Goal: Find specific page/section: Find specific page/section

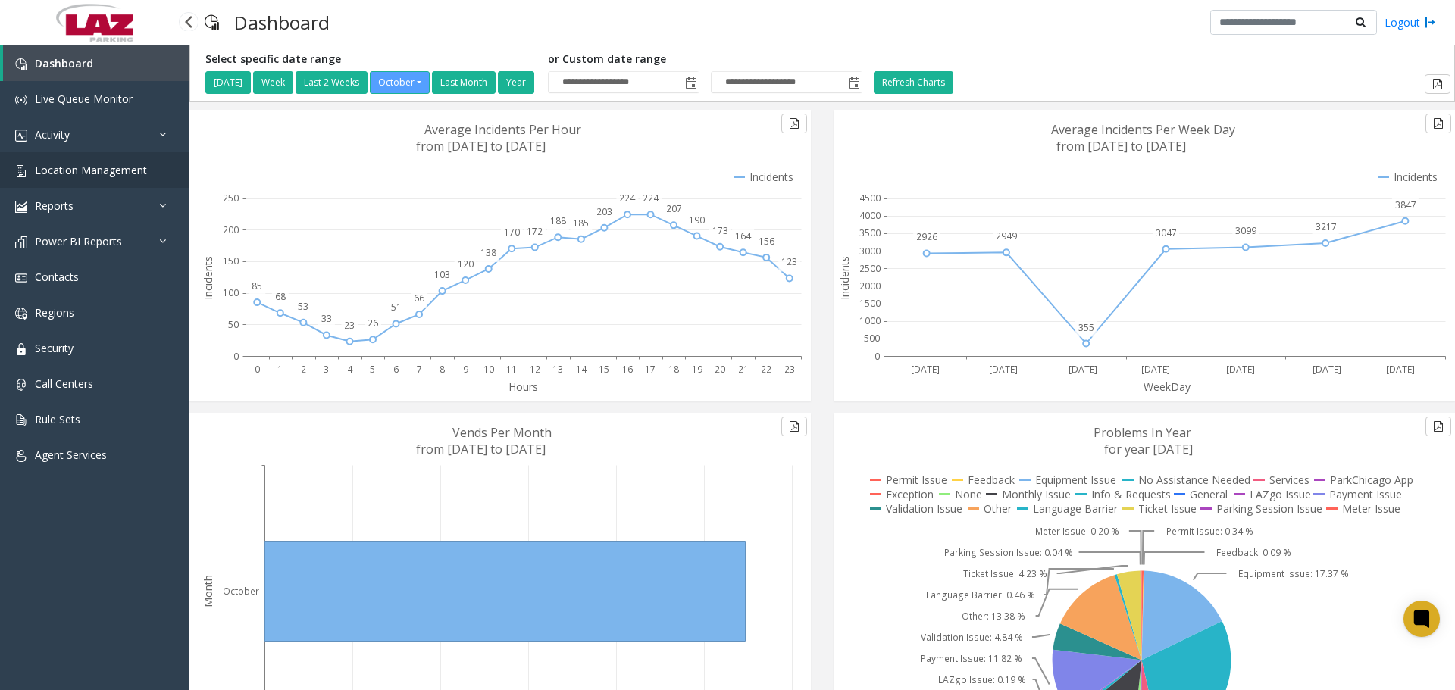
click at [77, 170] on span "Location Management" at bounding box center [91, 170] width 112 height 14
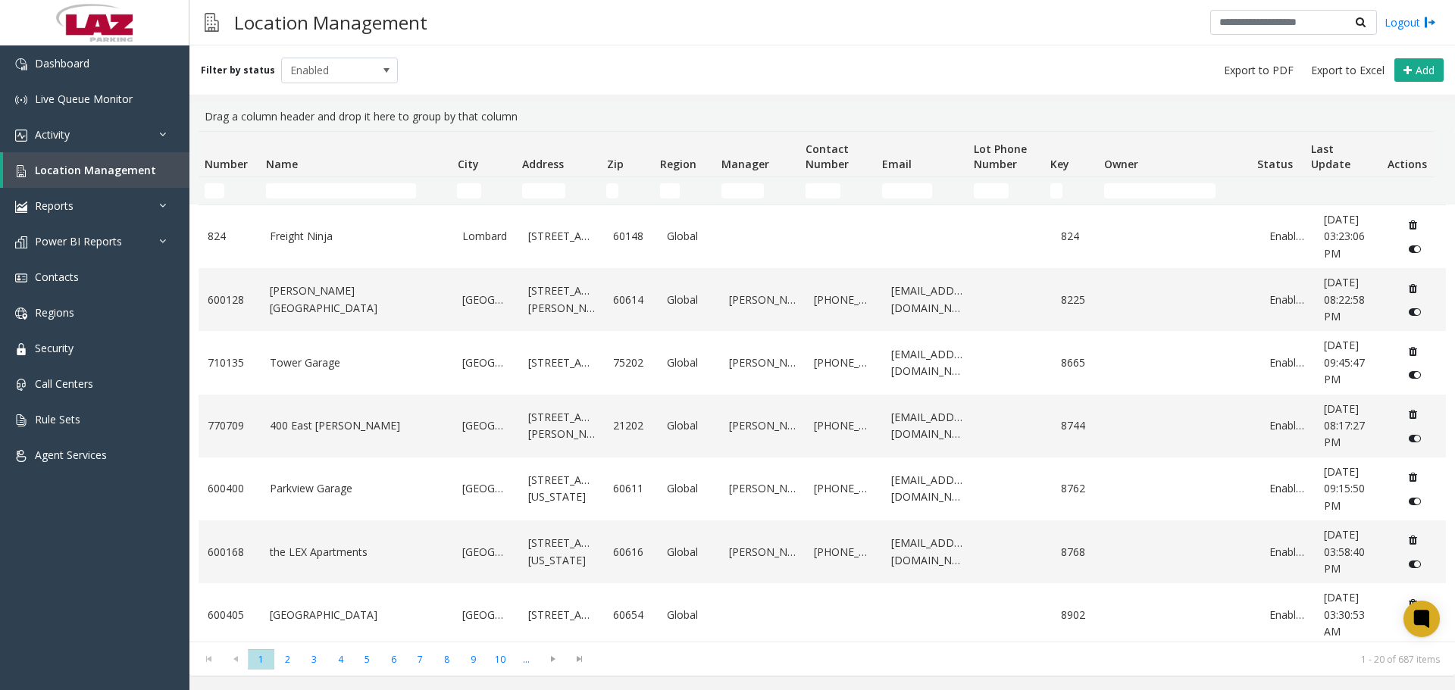
click at [216, 204] on td "Number Filter" at bounding box center [229, 190] width 61 height 27
click at [217, 196] on input "Number Filter" at bounding box center [215, 190] width 20 height 15
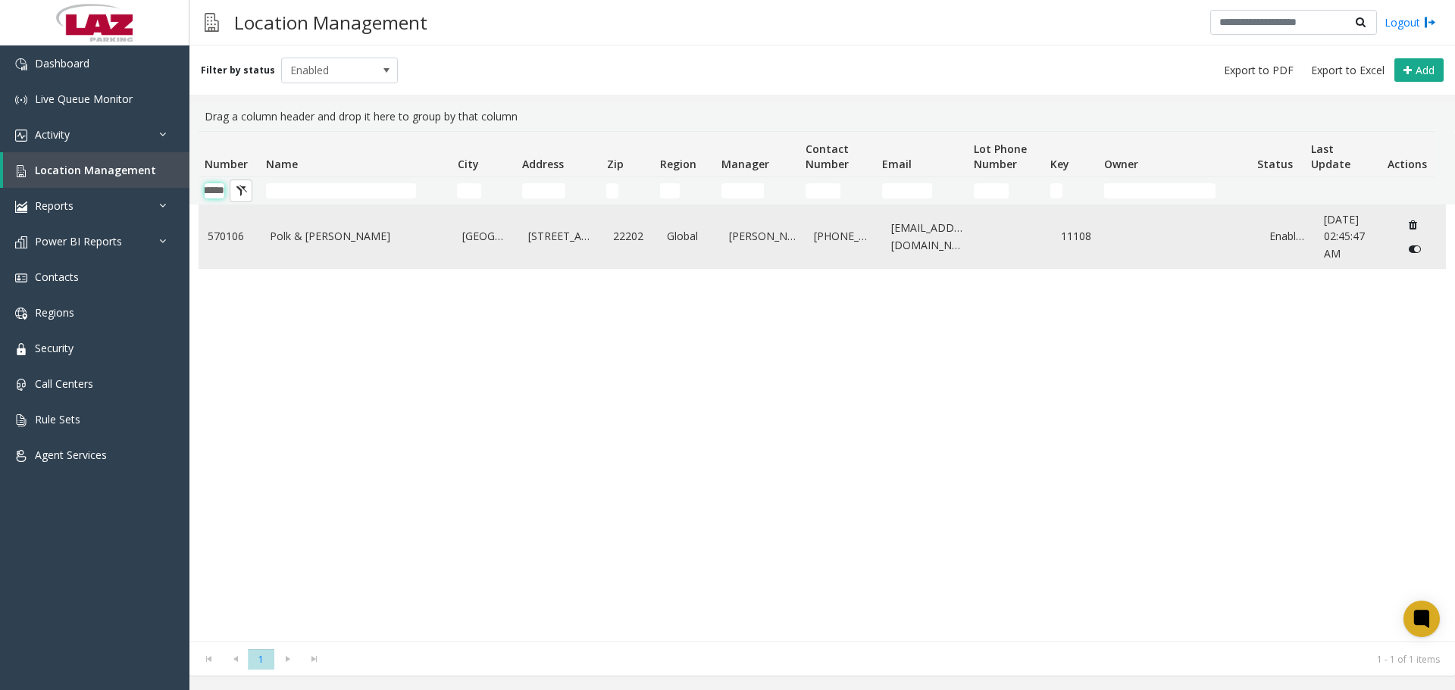
type input "******"
click at [297, 245] on td "Polk & [PERSON_NAME]" at bounding box center [357, 236] width 193 height 63
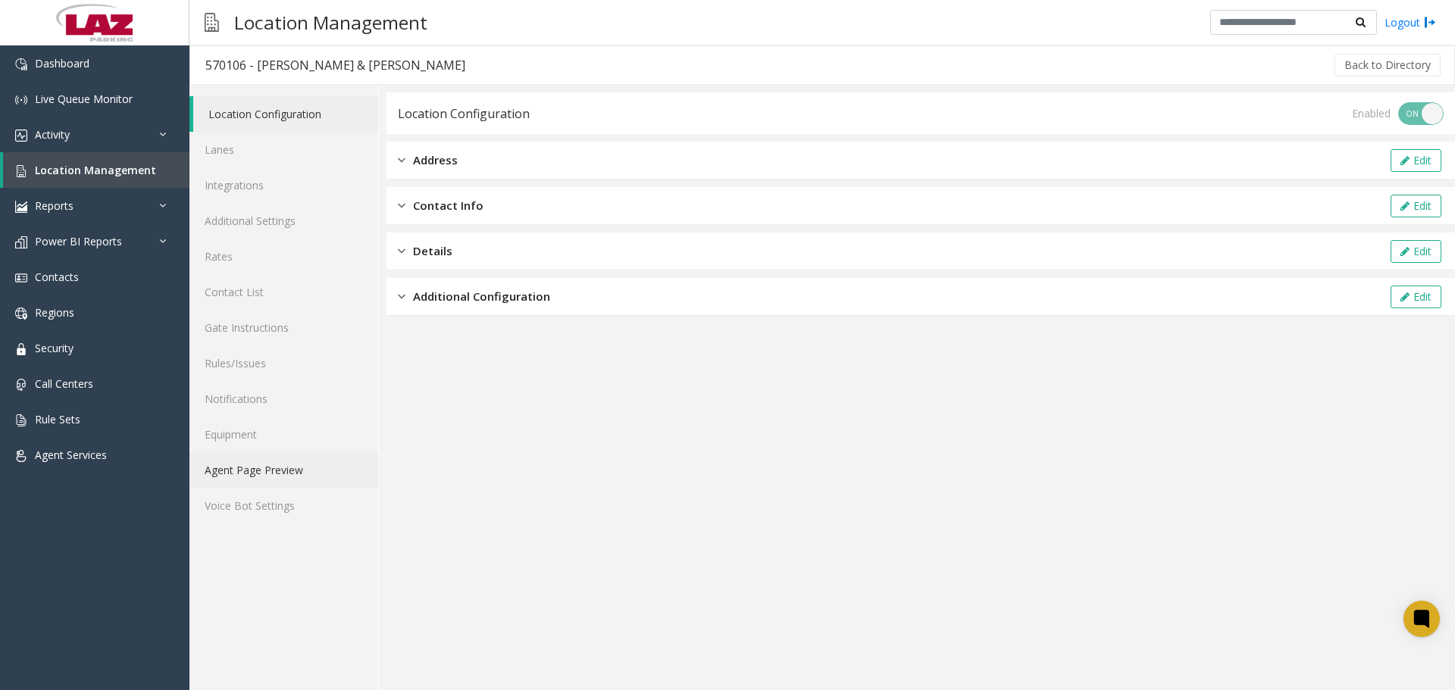
click at [261, 460] on link "Agent Page Preview" at bounding box center [283, 470] width 189 height 36
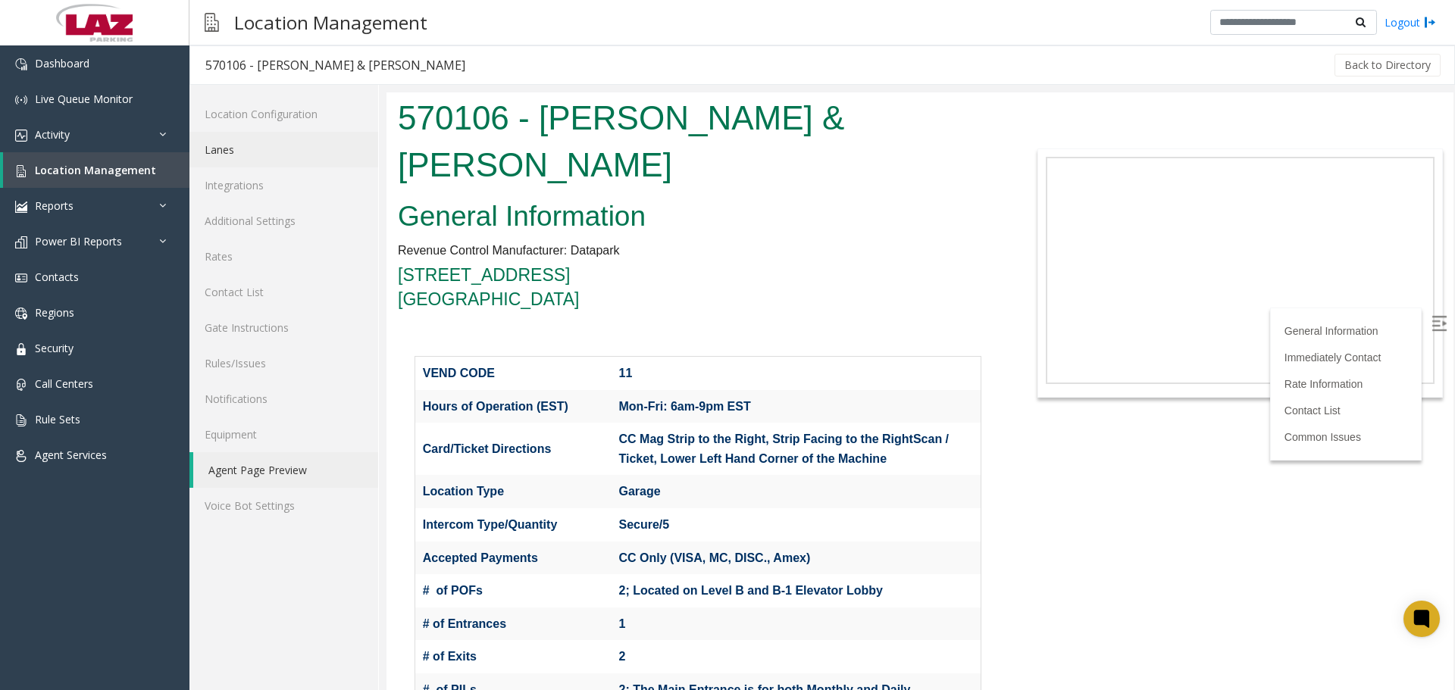
click at [252, 160] on link "Lanes" at bounding box center [283, 150] width 189 height 36
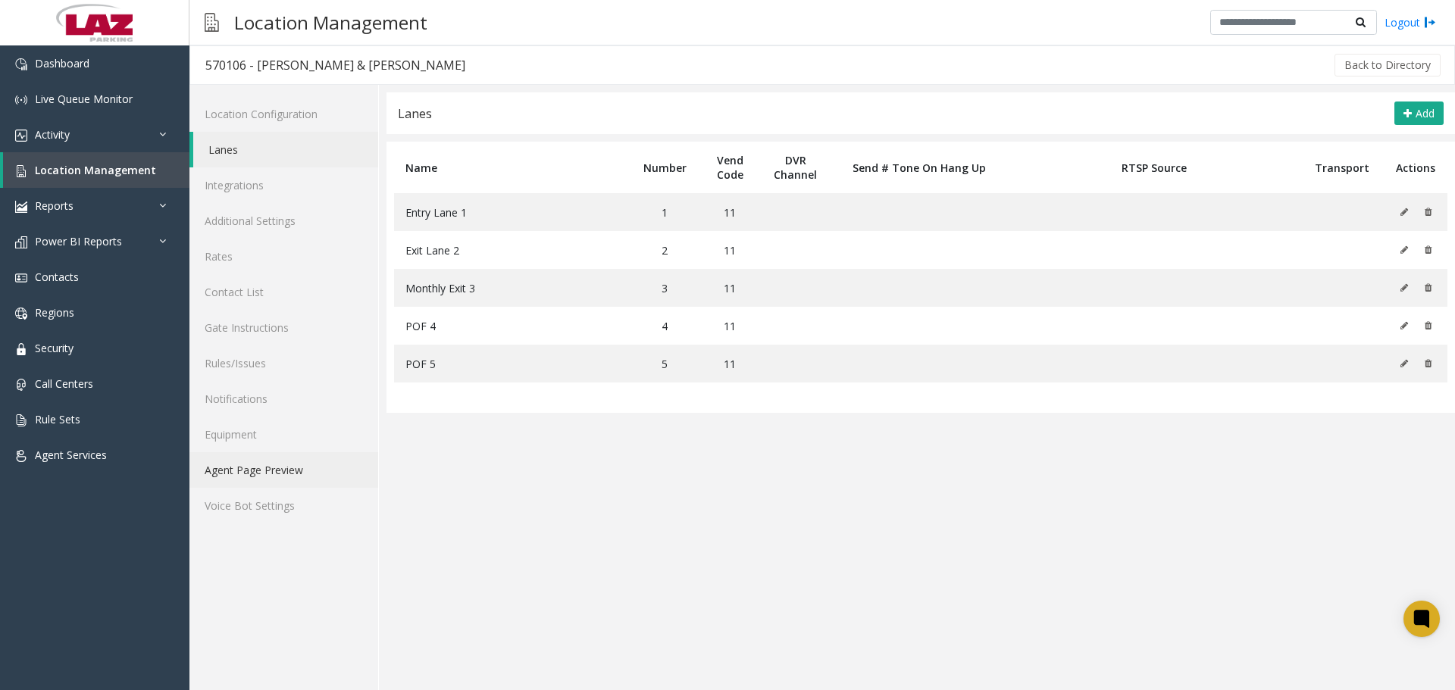
click at [278, 477] on link "Agent Page Preview" at bounding box center [283, 470] width 189 height 36
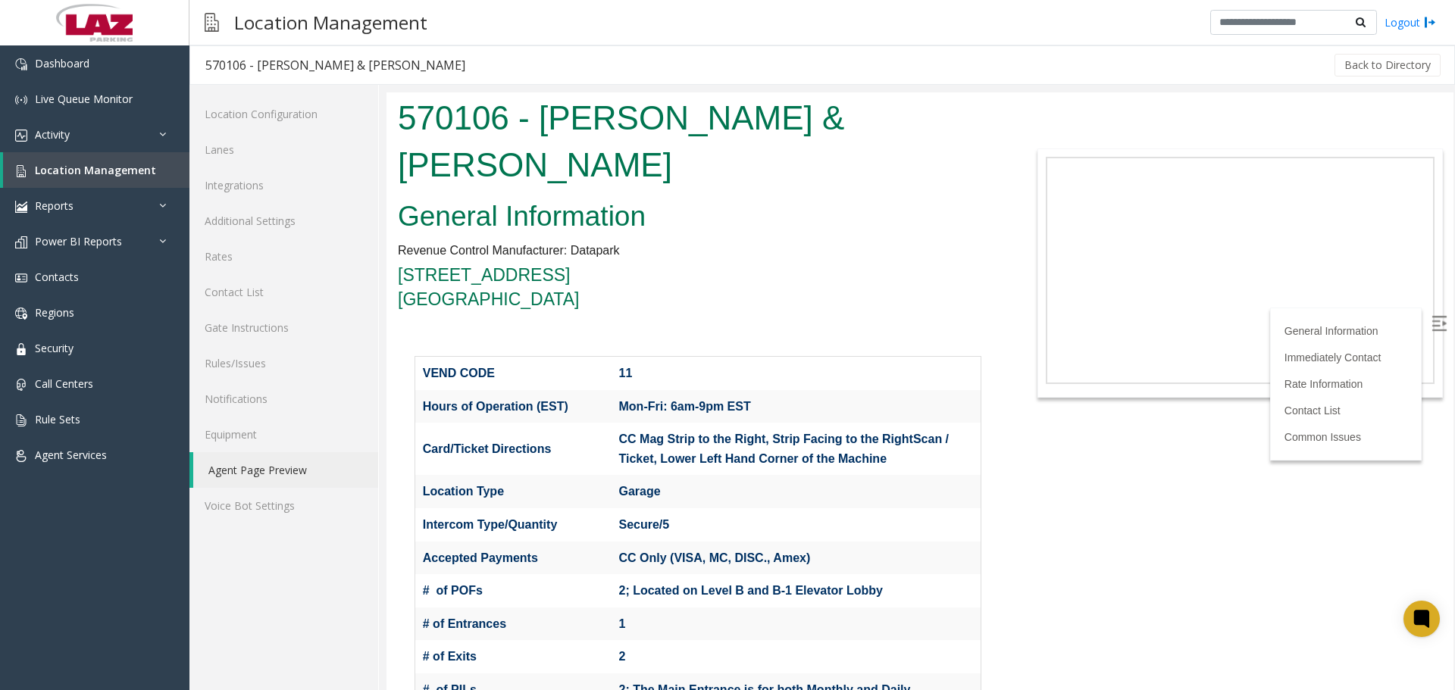
click at [208, 67] on div "570106 - [PERSON_NAME] & [PERSON_NAME]" at bounding box center [335, 65] width 260 height 20
copy div "570106"
